Goal: Entertainment & Leisure: Consume media (video, audio)

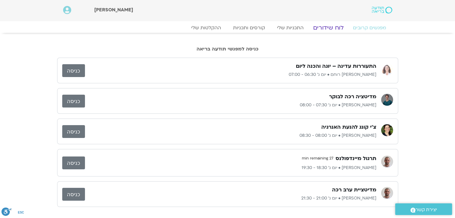
click at [322, 30] on link "לוח שידורים" at bounding box center [327, 27] width 45 height 7
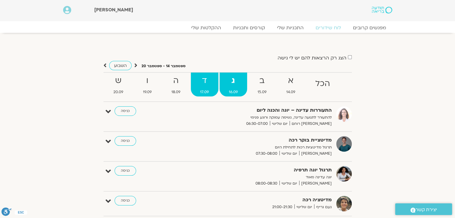
click at [206, 78] on strong "ד" at bounding box center [204, 80] width 27 height 13
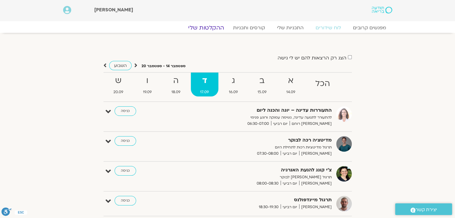
click at [205, 28] on link "ההקלטות שלי" at bounding box center [206, 27] width 50 height 7
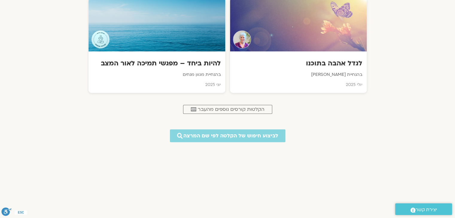
scroll to position [306, 0]
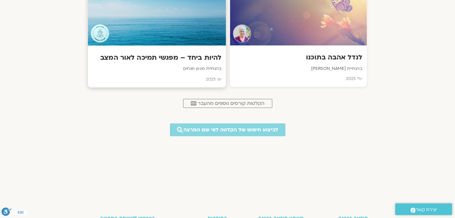
click at [181, 58] on h3 "להיות ביחד – מפגשי תמיכה לאור המצב" at bounding box center [156, 57] width 129 height 9
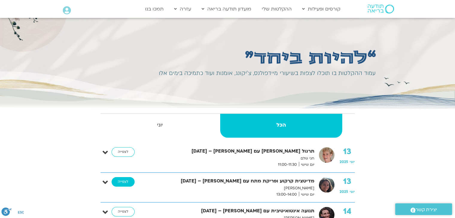
click at [118, 183] on link "לצפייה" at bounding box center [122, 182] width 23 height 10
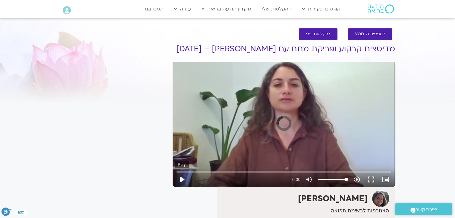
click at [181, 180] on button "play_arrow" at bounding box center [182, 179] width 14 height 14
click at [182, 176] on button "play_arrow" at bounding box center [182, 179] width 14 height 14
type input "612.723256"
